Goal: Book appointment/travel/reservation

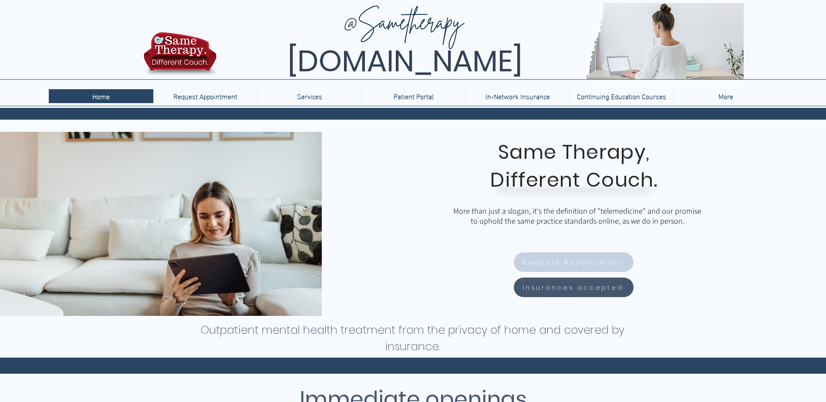
click at [558, 265] on span "Request Appointment" at bounding box center [572, 262] width 101 height 10
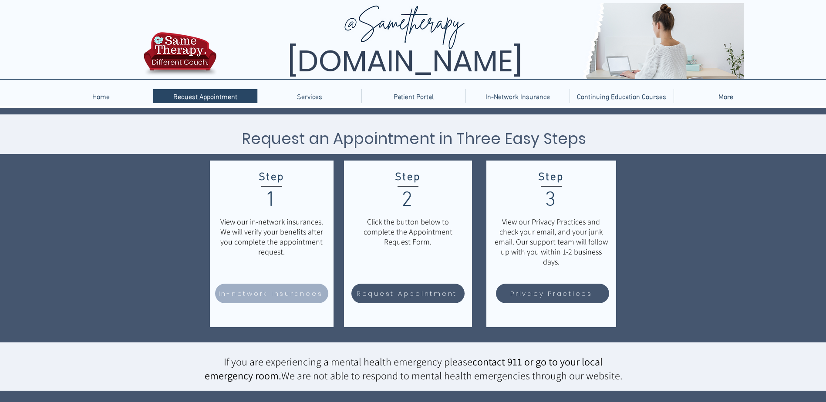
click at [278, 297] on span "In-network insurances" at bounding box center [271, 294] width 104 height 10
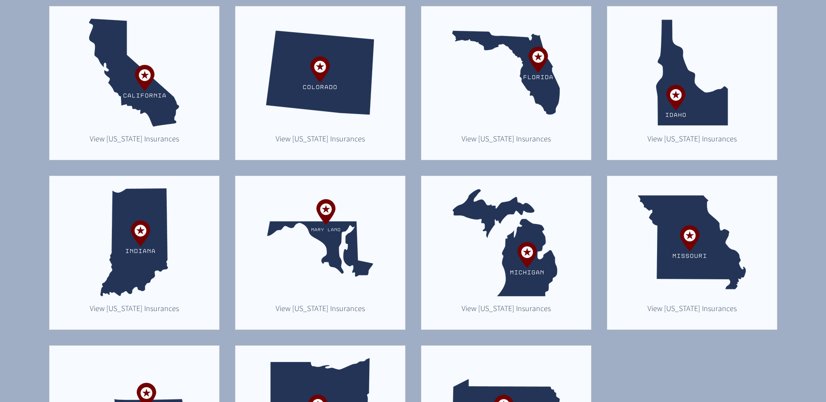
scroll to position [241, 0]
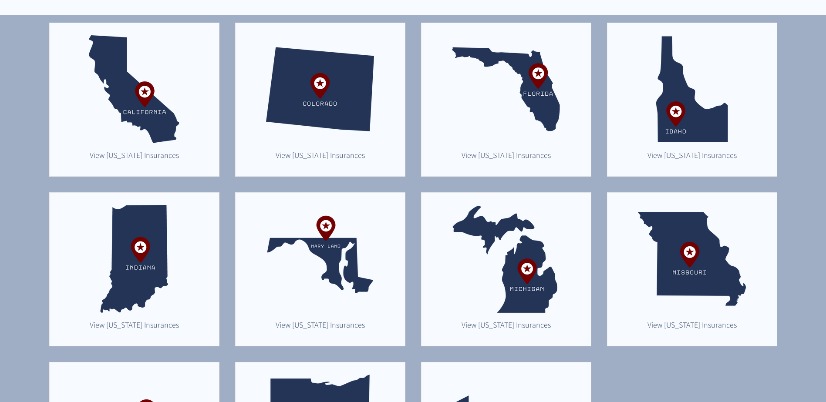
click at [480, 293] on img "main content" at bounding box center [506, 259] width 108 height 108
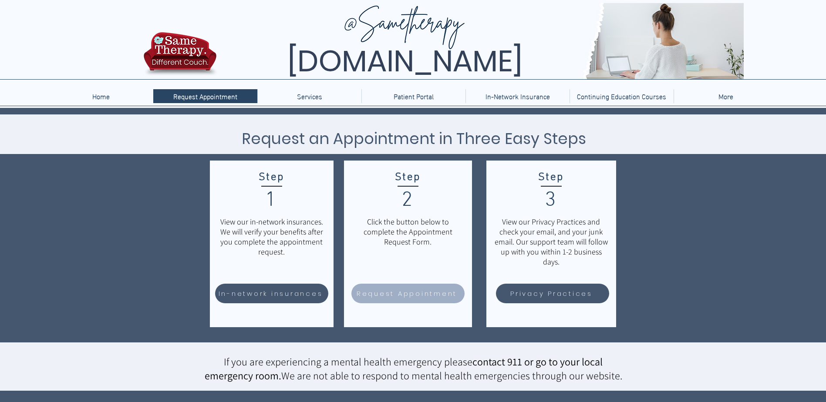
click at [410, 293] on span "Request Appointment" at bounding box center [407, 294] width 101 height 10
